Goal: Find contact information: Find contact information

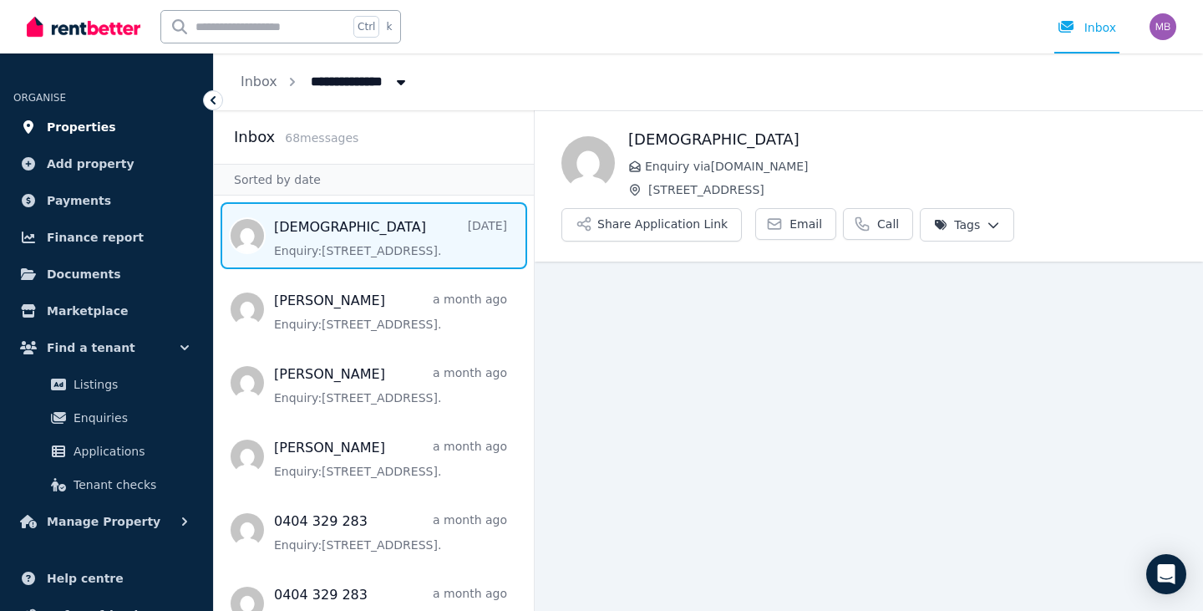
click at [50, 128] on span "Properties" at bounding box center [81, 127] width 69 height 20
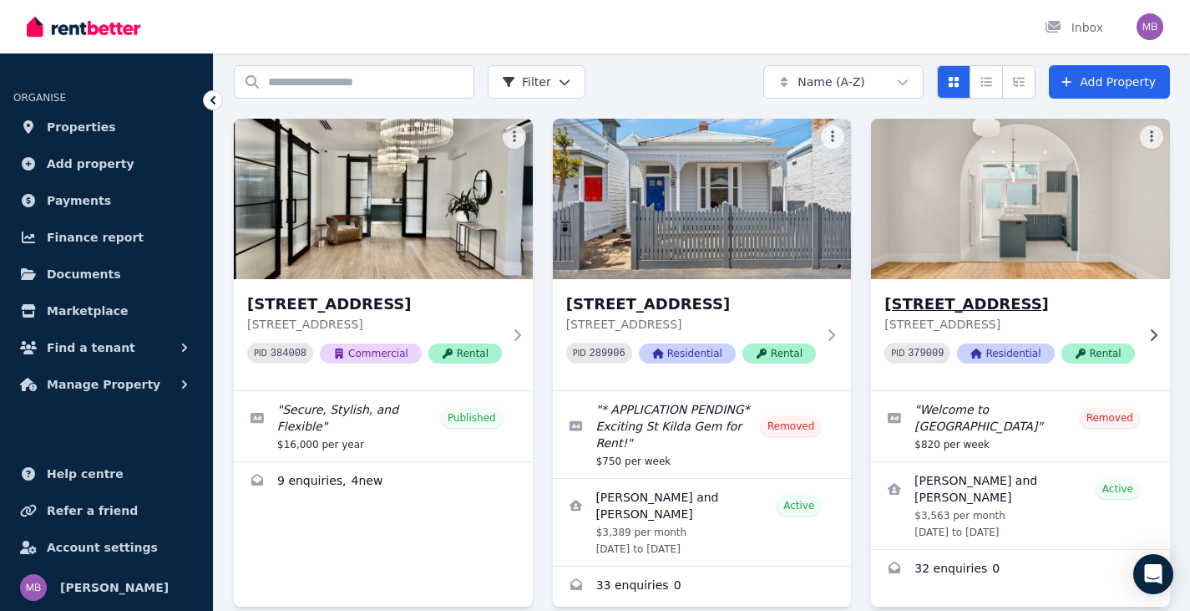
scroll to position [84, 0]
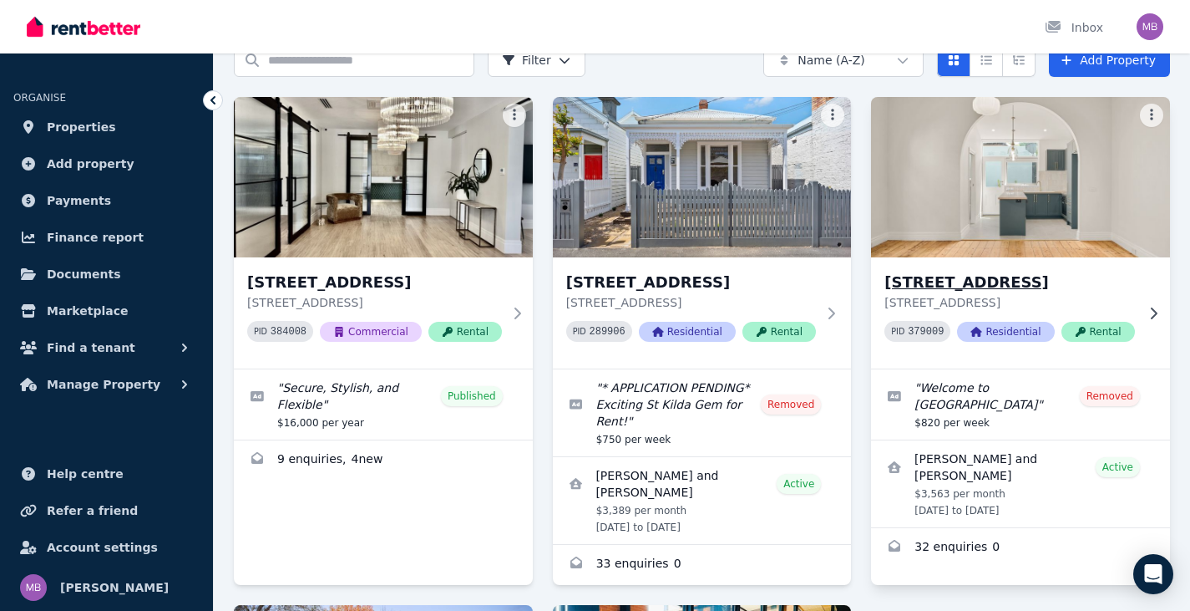
click at [1090, 276] on h3 "[STREET_ADDRESS]" at bounding box center [1009, 282] width 250 height 23
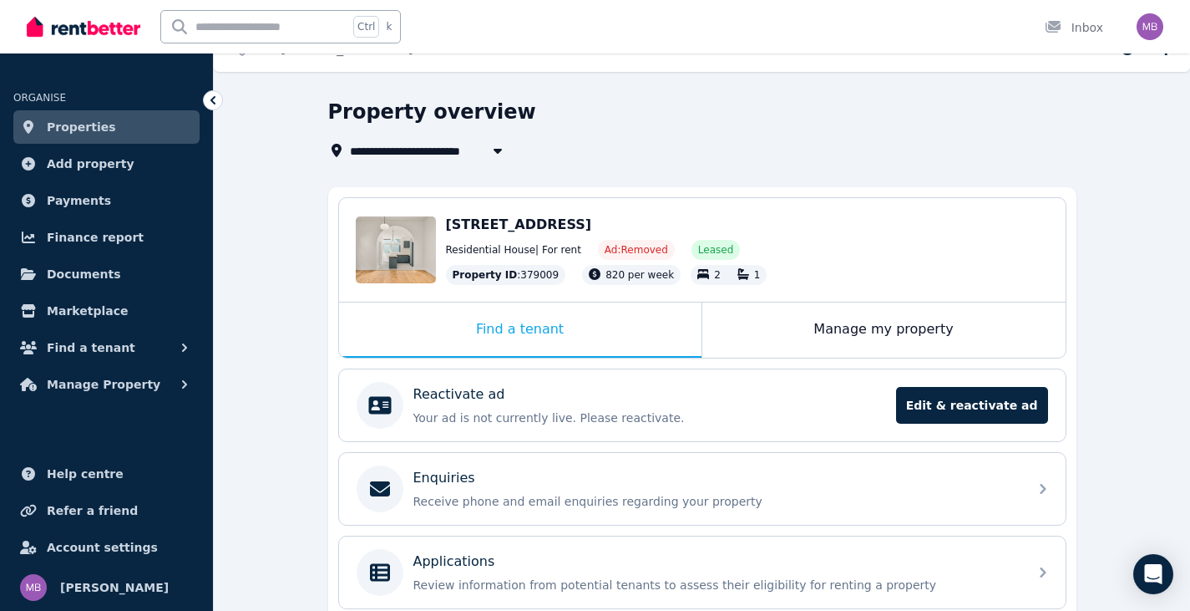
scroll to position [167, 0]
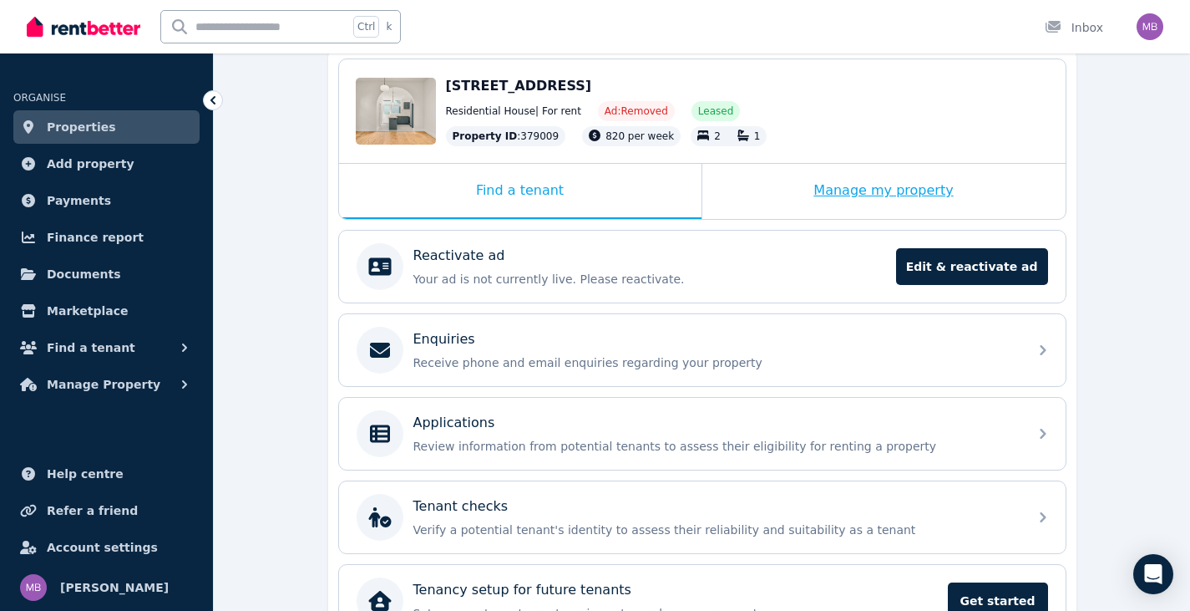
click at [928, 171] on div "Manage my property" at bounding box center [883, 191] width 363 height 55
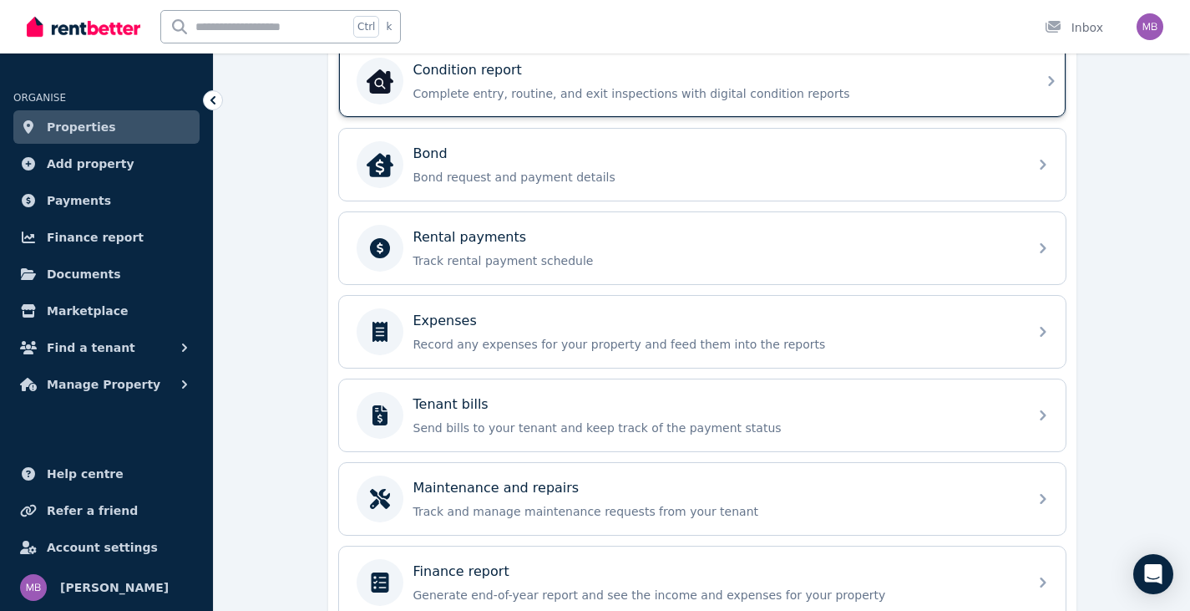
scroll to position [585, 0]
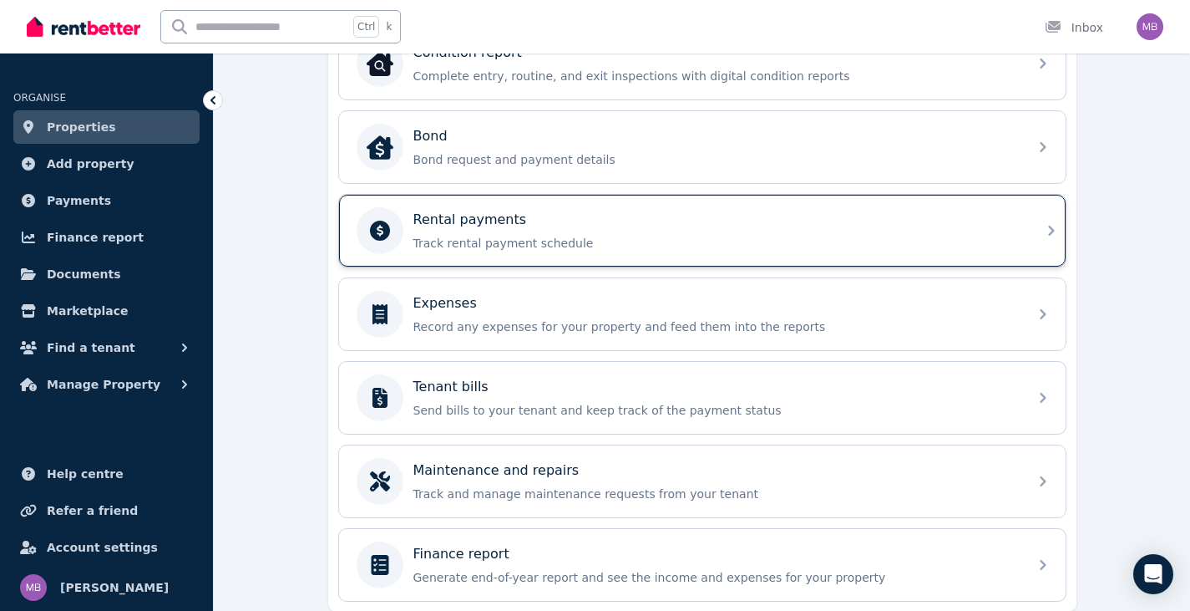
click at [959, 240] on p "Track rental payment schedule" at bounding box center [715, 243] width 605 height 17
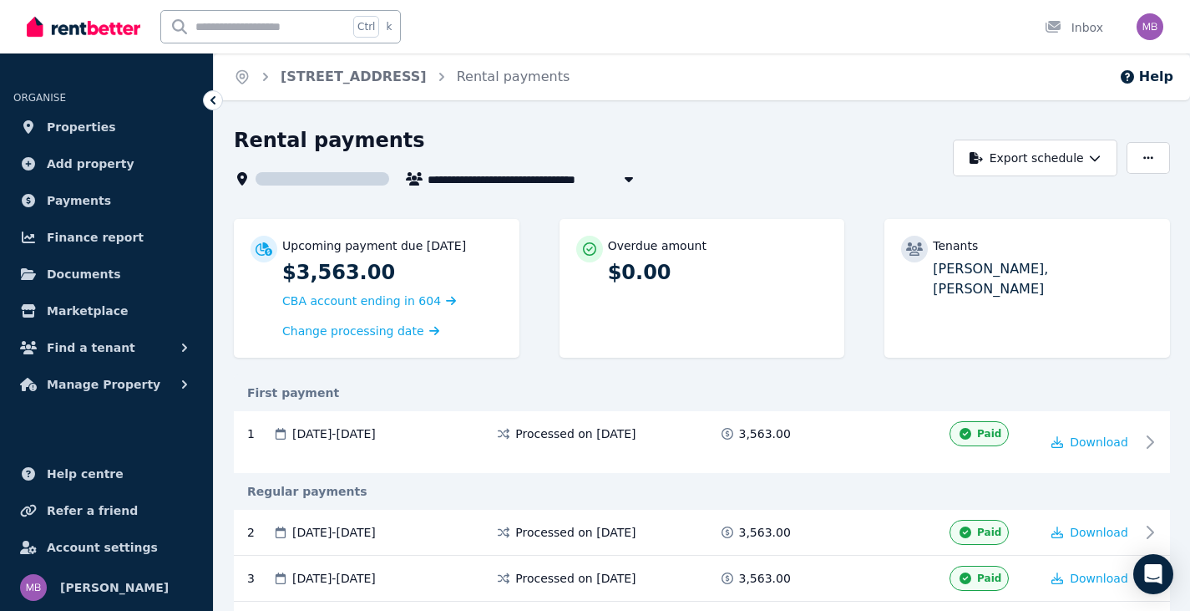
click at [599, 181] on span "[PERSON_NAME] and [PERSON_NAME]" at bounding box center [555, 179] width 254 height 20
type input "**********"
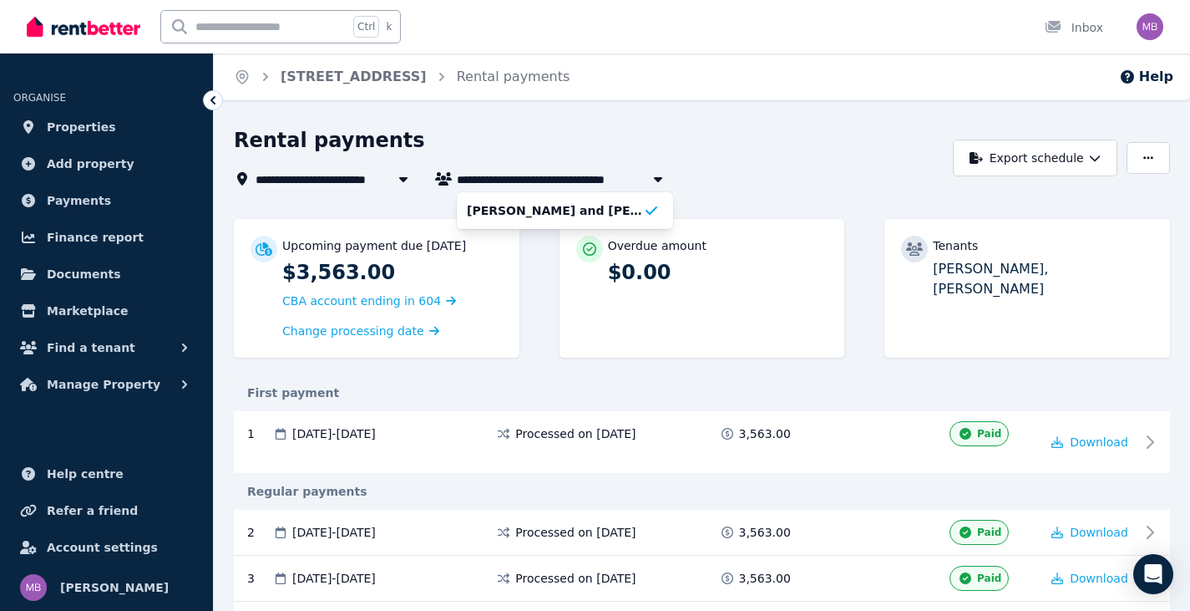
click at [856, 178] on div "**********" at bounding box center [589, 179] width 710 height 20
click at [1027, 262] on p "[PERSON_NAME], [PERSON_NAME]" at bounding box center [1043, 279] width 220 height 40
click at [1008, 286] on div "Tenants [PERSON_NAME], [PERSON_NAME]" at bounding box center [1027, 288] width 286 height 139
click at [1009, 283] on div "Tenants [PERSON_NAME], [PERSON_NAME]" at bounding box center [1027, 288] width 286 height 139
click at [369, 83] on link "[STREET_ADDRESS]" at bounding box center [354, 76] width 146 height 16
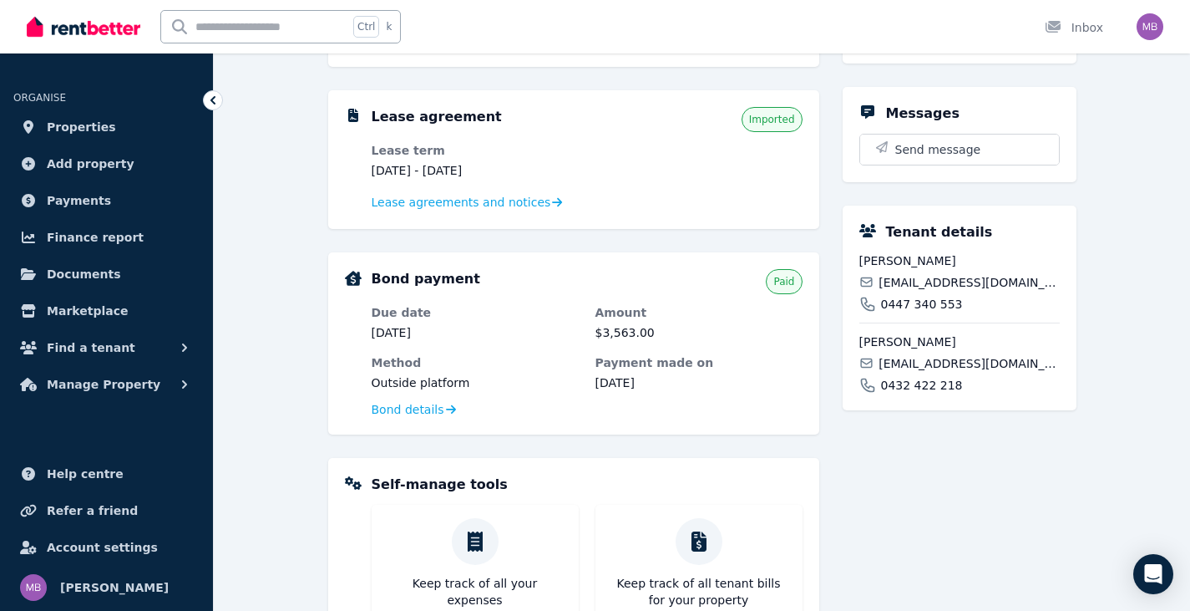
scroll to position [334, 0]
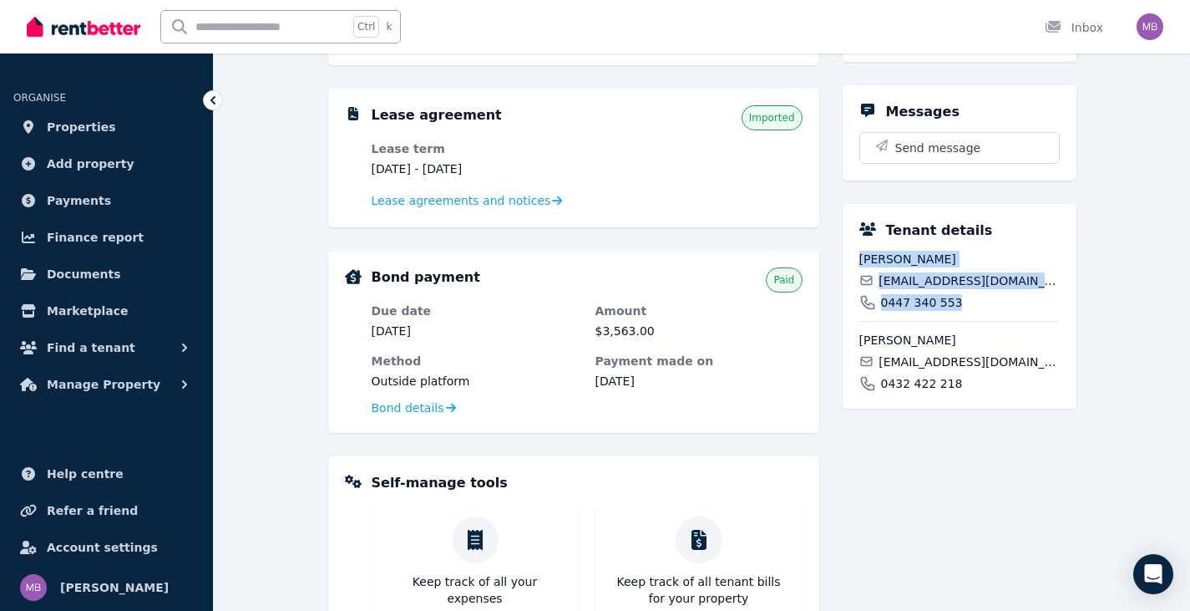
drag, startPoint x: 965, startPoint y: 302, endPoint x: 859, endPoint y: 261, distance: 113.4
click at [858, 261] on div "Tenant details [PERSON_NAME] [EMAIL_ADDRESS][DOMAIN_NAME] 0447 340 553 [PERSON_…" at bounding box center [960, 306] width 234 height 205
copy div "[PERSON_NAME] [EMAIL_ADDRESS][DOMAIN_NAME] 0447 340 553"
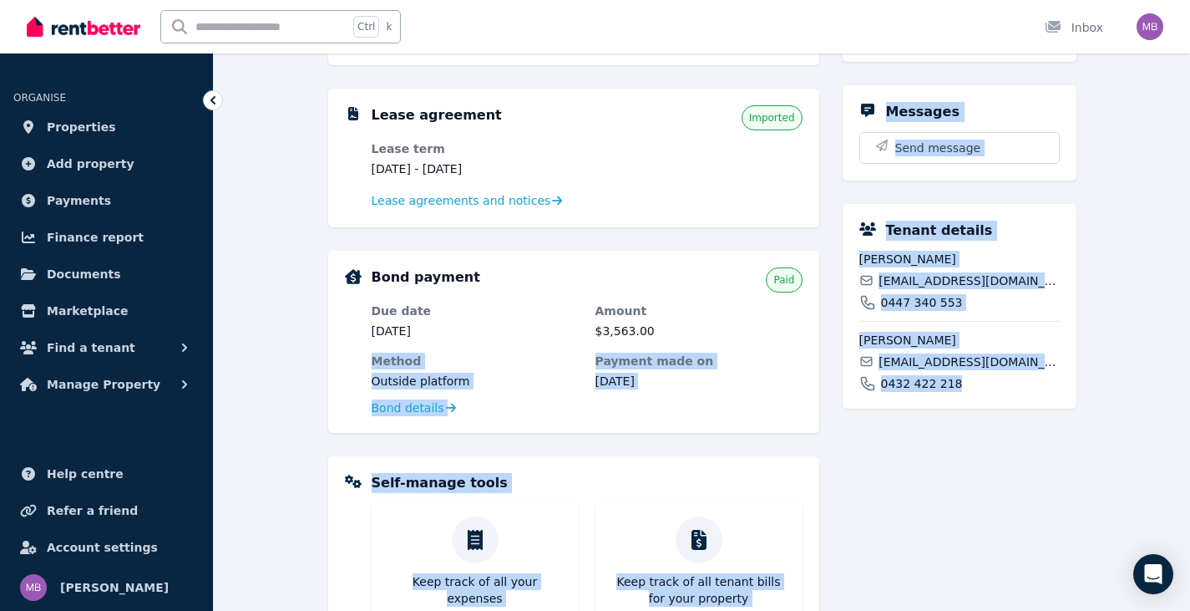
drag, startPoint x: 973, startPoint y: 377, endPoint x: 827, endPoint y: 339, distance: 150.9
click at [827, 339] on div "Rent Amount per month $3,563.00 Next payment due [DATE] Method Outside of RentB…" at bounding box center [702, 360] width 748 height 959
drag, startPoint x: 938, startPoint y: 393, endPoint x: 948, endPoint y: 383, distance: 13.6
click at [938, 393] on div "Tenant details [PERSON_NAME] [EMAIL_ADDRESS][DOMAIN_NAME] 0447 340 553 [PERSON_…" at bounding box center [960, 306] width 234 height 205
click at [964, 377] on div "0432 422 218" at bounding box center [959, 383] width 200 height 17
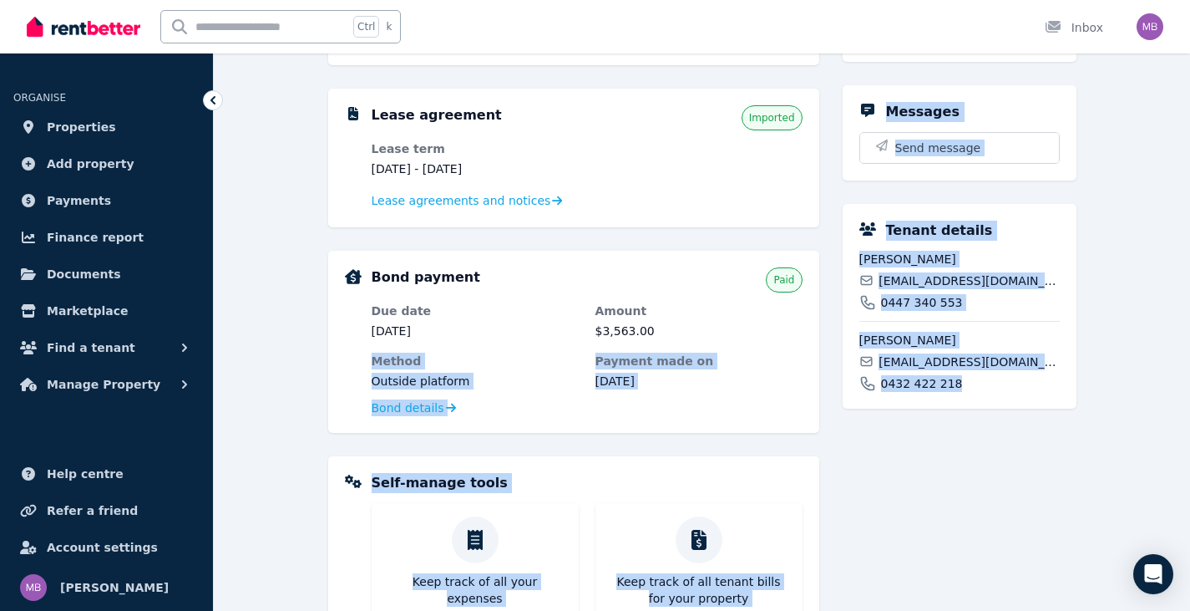
click at [969, 380] on div "0432 422 218" at bounding box center [959, 383] width 200 height 17
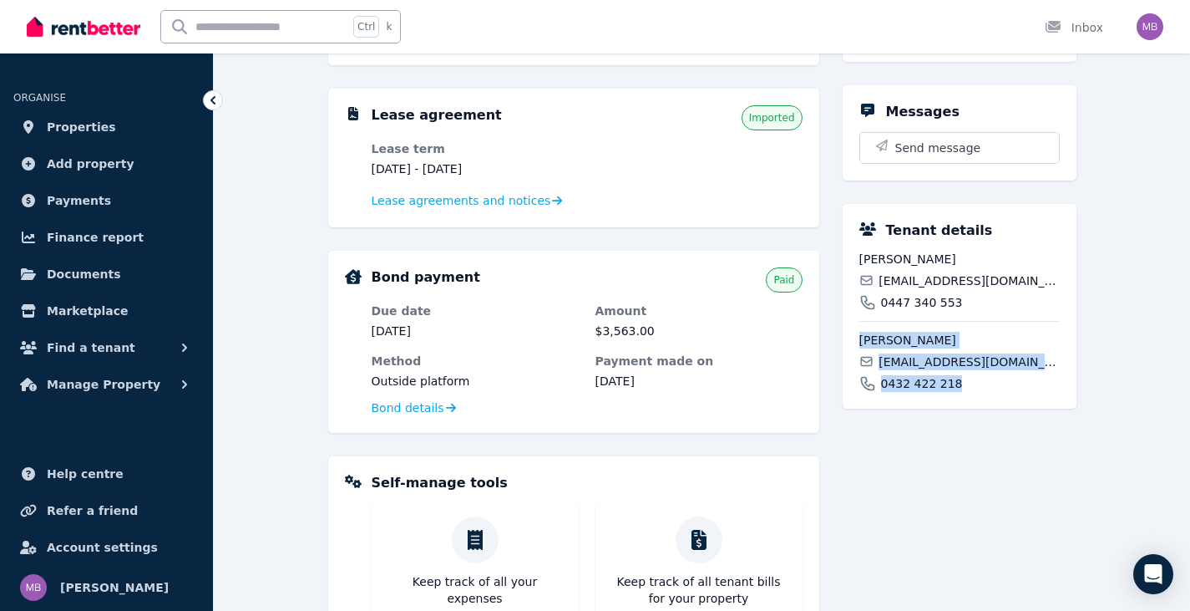
drag, startPoint x: 970, startPoint y: 377, endPoint x: 860, endPoint y: 335, distance: 117.1
click at [860, 335] on div "[PERSON_NAME] [EMAIL_ADDRESS][DOMAIN_NAME] 0432 422 218" at bounding box center [959, 356] width 200 height 71
copy div "[PERSON_NAME] [EMAIL_ADDRESS][DOMAIN_NAME] 0432 422 218"
